Goal: Information Seeking & Learning: Understand process/instructions

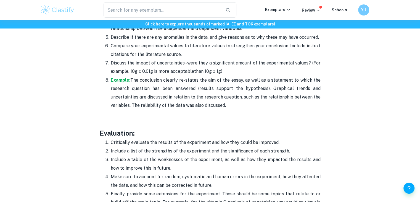
scroll to position [1537, 0]
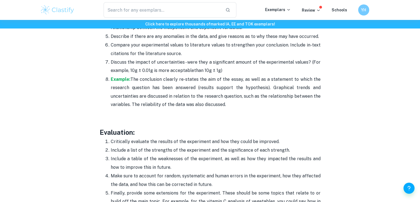
click at [227, 137] on p "Critically evaluate the results of the experiment and how they could be improve…" at bounding box center [216, 141] width 210 height 8
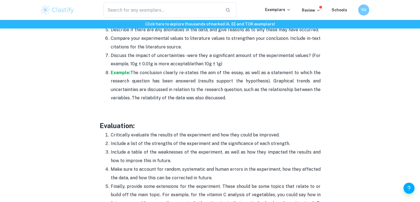
scroll to position [1544, 0]
click at [227, 139] on p "Include a list of the strengths of the experiment and the significance of each …" at bounding box center [216, 143] width 210 height 8
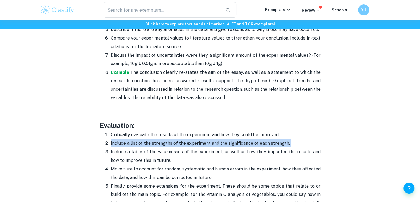
click at [227, 139] on p "Include a list of the strengths of the experiment and the significance of each …" at bounding box center [216, 143] width 210 height 8
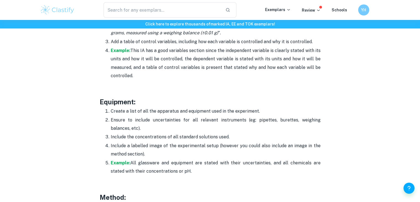
scroll to position [1007, 0]
drag, startPoint x: 213, startPoint y: 116, endPoint x: 199, endPoint y: 111, distance: 14.7
click at [199, 111] on p "Create a list of all the apparatus and equipment used in the experiment." at bounding box center [216, 111] width 210 height 8
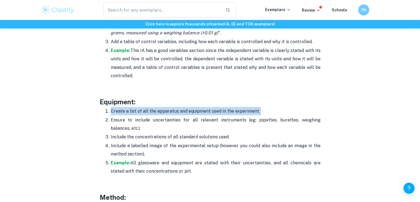
click at [199, 111] on p "Create a list of all the apparatus and equipment used in the experiment." at bounding box center [216, 111] width 210 height 8
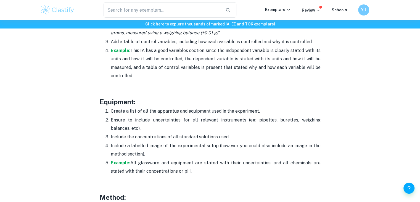
click at [198, 117] on p "Ensure to include uncertainties for all relevant instruments (eg: pipettes, bur…" at bounding box center [216, 124] width 210 height 17
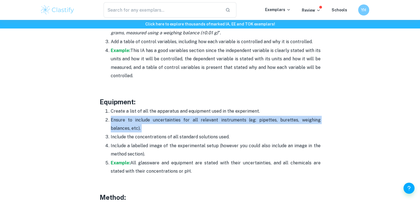
click at [198, 117] on p "Ensure to include uncertainties for all relevant instruments (eg: pipettes, bur…" at bounding box center [216, 124] width 210 height 17
click at [190, 132] on li "Include the concentrations of all standard solutions used." at bounding box center [216, 136] width 210 height 9
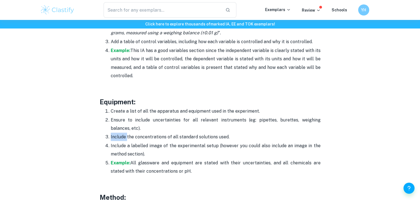
click at [190, 132] on li "Include the concentrations of all standard solutions used." at bounding box center [216, 136] width 210 height 9
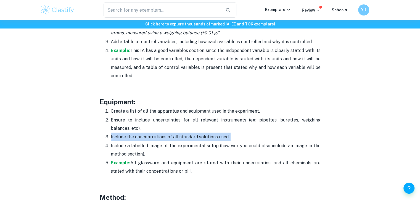
click at [190, 132] on li "Include the concentrations of all standard solutions used." at bounding box center [216, 136] width 210 height 9
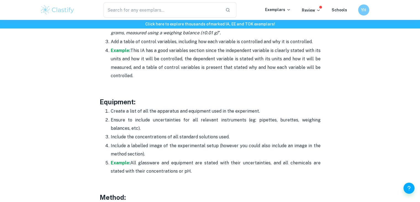
click at [203, 112] on p "Create a list of all the apparatus and equipment used in the experiment." at bounding box center [216, 111] width 210 height 8
click at [200, 116] on p "Ensure to include uncertainties for all relevant instruments (eg: pipettes, bur…" at bounding box center [216, 124] width 210 height 17
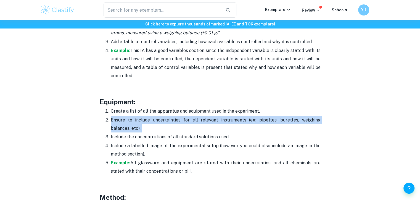
click at [200, 116] on p "Ensure to include uncertainties for all relevant instruments (eg: pipettes, bur…" at bounding box center [216, 124] width 210 height 17
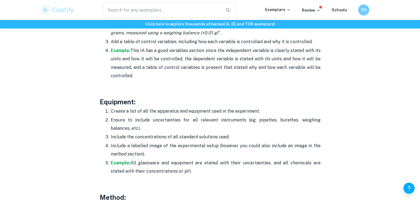
click at [170, 110] on p "Create a list of all the apparatus and equipment used in the experiment." at bounding box center [216, 111] width 210 height 8
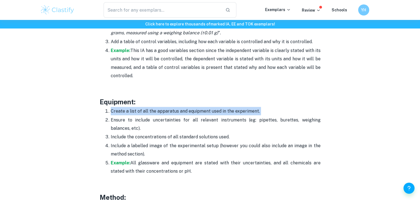
click at [170, 110] on p "Create a list of all the apparatus and equipment used in the experiment." at bounding box center [216, 111] width 210 height 8
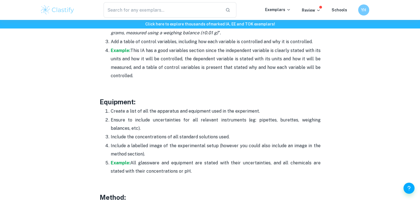
click at [158, 122] on p "Ensure to include uncertainties for all relevant instruments (eg: pipettes, bur…" at bounding box center [216, 124] width 210 height 17
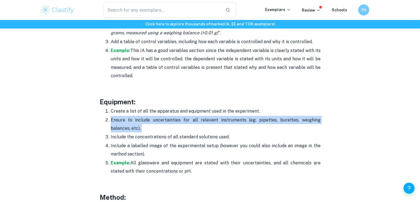
click at [158, 122] on p "Ensure to include uncertainties for all relevant instruments (eg: pipettes, bur…" at bounding box center [216, 124] width 210 height 17
click at [169, 116] on p "Ensure to include uncertainties for all relevant instruments (eg: pipettes, bur…" at bounding box center [216, 124] width 210 height 17
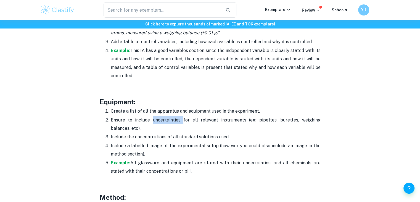
click at [169, 116] on p "Ensure to include uncertainties for all relevant instruments (eg: pipettes, bur…" at bounding box center [216, 124] width 210 height 17
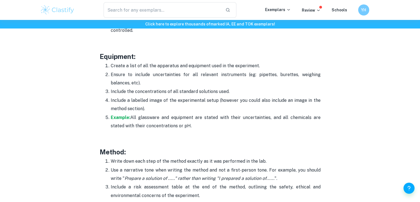
scroll to position [1040, 0]
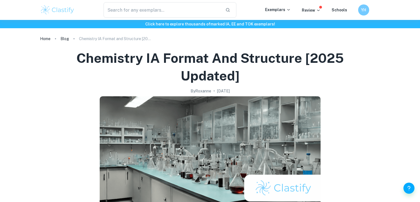
scroll to position [347, 0]
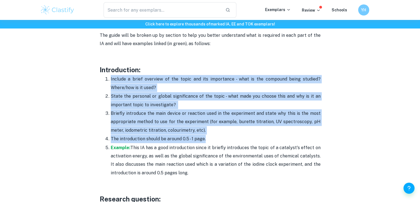
drag, startPoint x: 109, startPoint y: 77, endPoint x: 208, endPoint y: 136, distance: 116.0
click at [208, 136] on ol "Include a brief overview of the topic and its importance - what is the compound…" at bounding box center [210, 126] width 221 height 102
copy ol "Include a brief overview of the topic and its importance - what is the compound…"
click at [156, 104] on p "State the personal or global significance of the topic - what made you choose t…" at bounding box center [216, 100] width 210 height 17
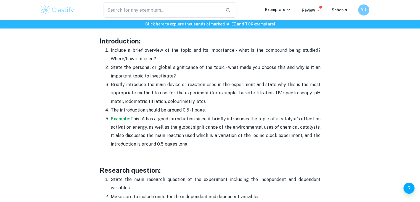
scroll to position [376, 0]
click at [190, 63] on p "State the personal or global significance of the topic - what made you choose t…" at bounding box center [216, 71] width 210 height 17
click at [190, 63] on ol "Include a brief overview of the topic and its importance - what is the compound…" at bounding box center [210, 97] width 221 height 102
click at [190, 63] on p "State the personal or global significance of the topic - what made you choose t…" at bounding box center [216, 71] width 210 height 17
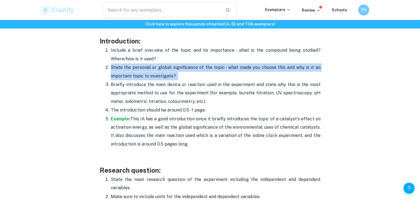
click at [190, 63] on p "State the personal or global significance of the topic - what made you choose t…" at bounding box center [216, 71] width 210 height 17
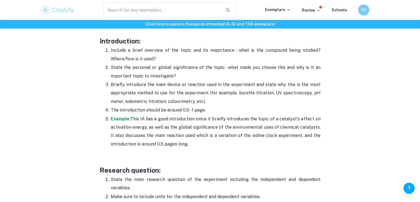
click at [175, 91] on p "Briefly introduce the main device or reaction used in the experiment and state …" at bounding box center [216, 92] width 210 height 25
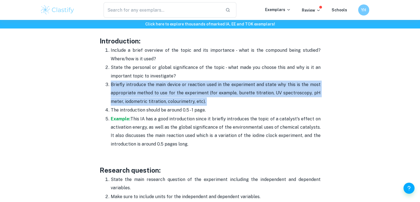
click at [175, 91] on p "Briefly introduce the main device or reaction used in the experiment and state …" at bounding box center [216, 92] width 210 height 25
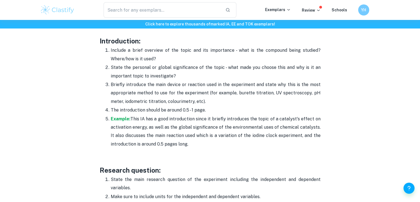
click at [188, 67] on p "State the personal or global significance of the topic - what made you choose t…" at bounding box center [216, 71] width 210 height 17
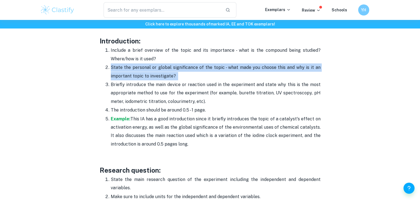
click at [188, 67] on p "State the personal or global significance of the topic - what made you choose t…" at bounding box center [216, 71] width 210 height 17
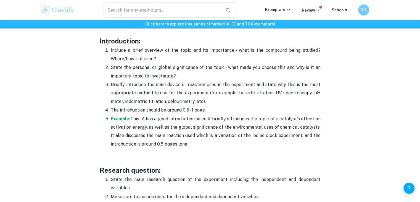
click at [181, 99] on p "Briefly introduce the main device or reaction used in the experiment and state …" at bounding box center [216, 92] width 210 height 25
